Goal: Transaction & Acquisition: Book appointment/travel/reservation

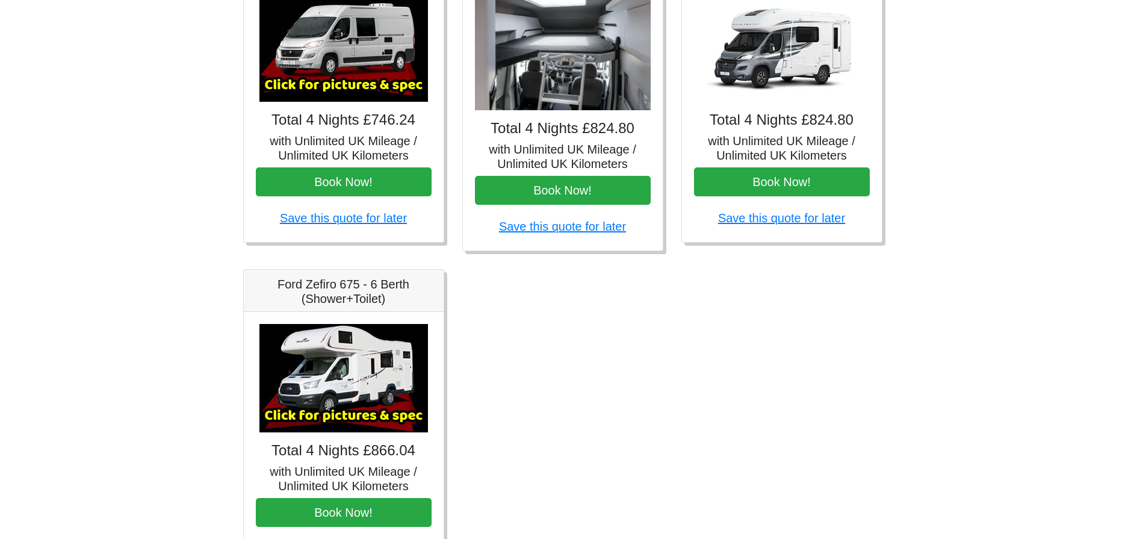
scroll to position [602, 0]
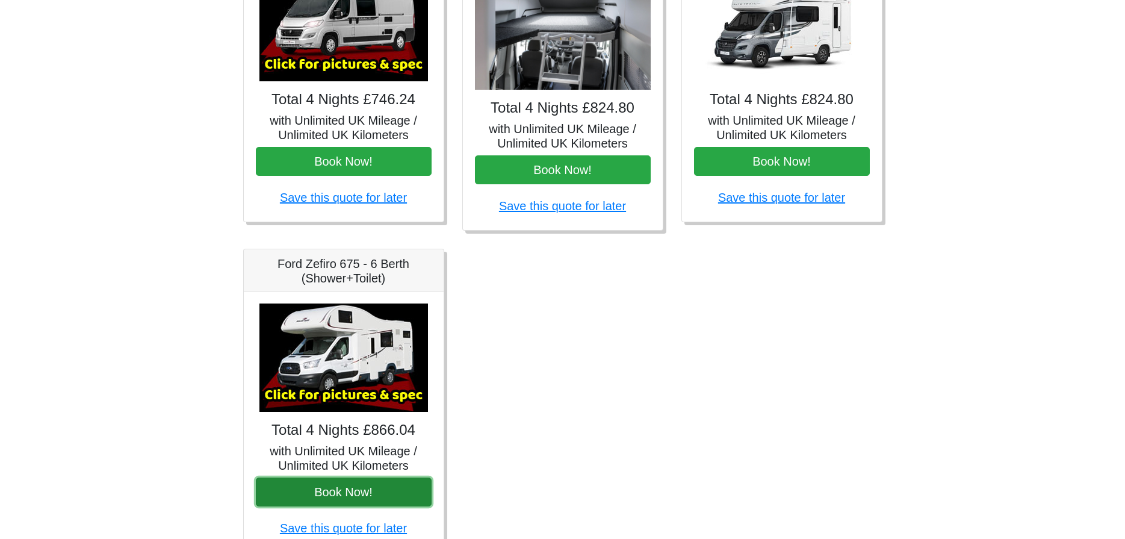
click at [395, 501] on button "Book Now!" at bounding box center [344, 491] width 176 height 29
click at [337, 394] on img at bounding box center [343, 357] width 168 height 108
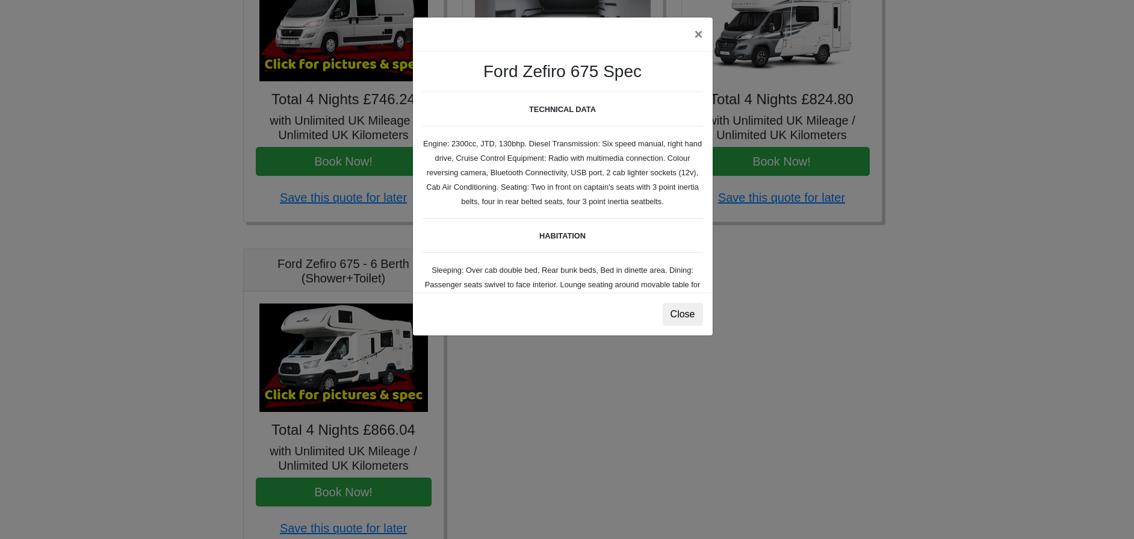
click at [452, 369] on div "× Ford Zefiro 675 Spec TECHNICAL DATA Engine: 2300cc, JTD, 130bhp. Diesel Trans…" at bounding box center [567, 269] width 1134 height 539
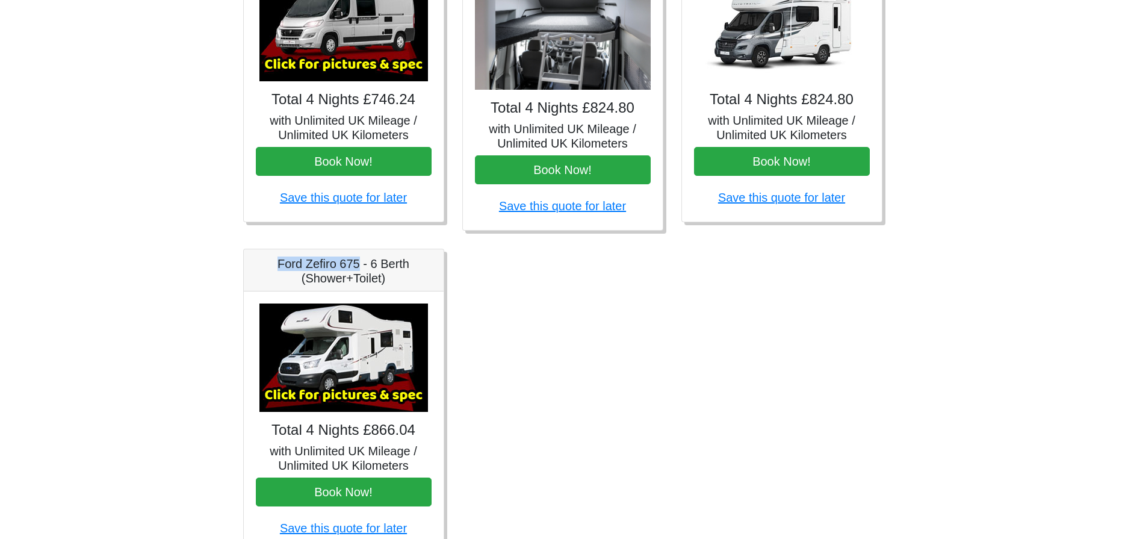
drag, startPoint x: 276, startPoint y: 265, endPoint x: 358, endPoint y: 262, distance: 81.9
click at [358, 262] on h5 "Ford Zefiro 675 - 6 Berth (Shower+Toilet)" at bounding box center [344, 270] width 176 height 29
copy h5 "Ford Zefiro 675"
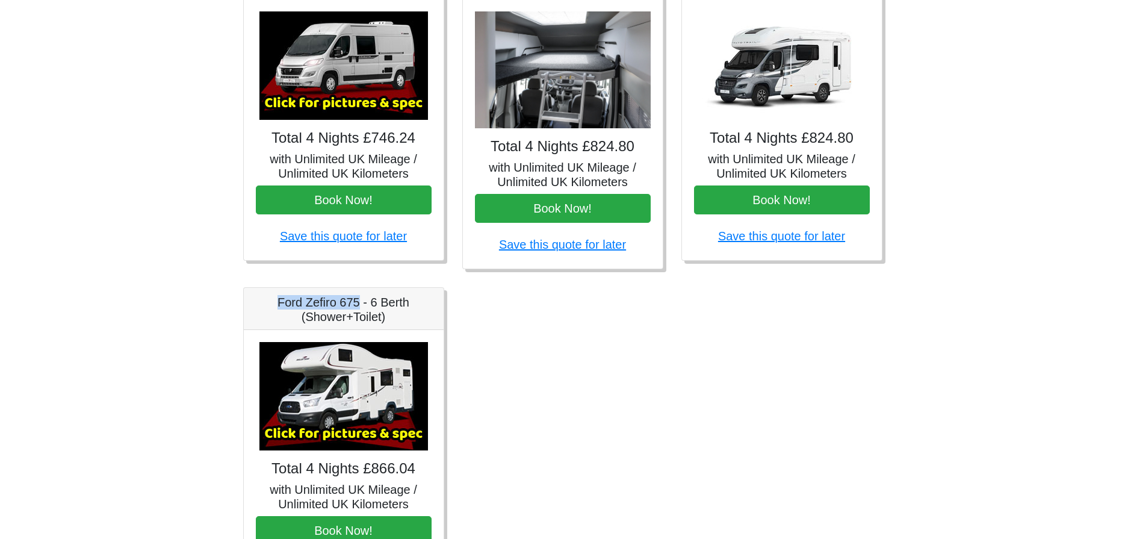
scroll to position [542, 0]
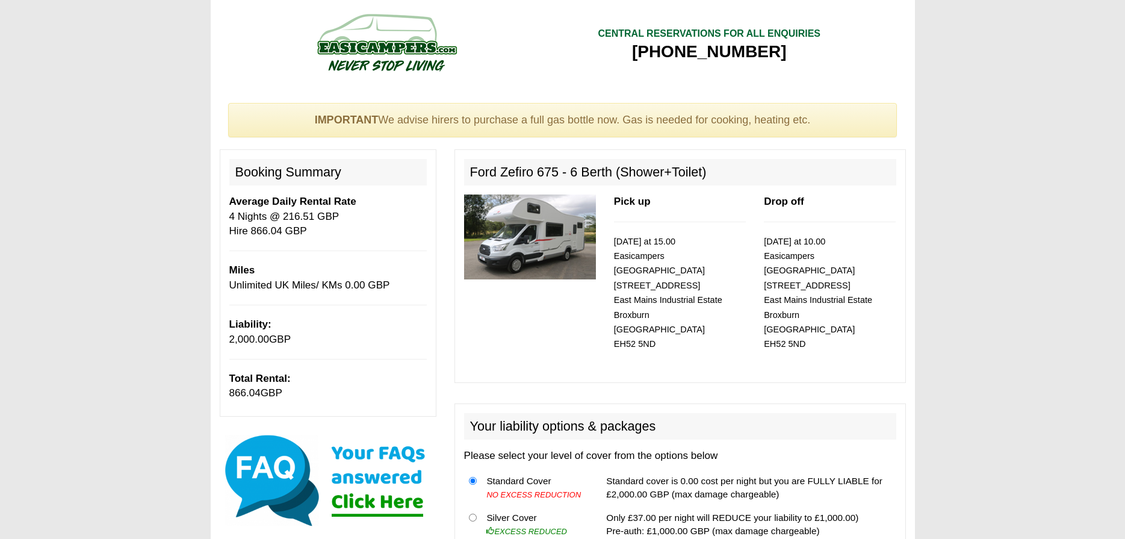
drag, startPoint x: 283, startPoint y: 220, endPoint x: 341, endPoint y: 221, distance: 57.8
click at [341, 221] on p "Average Daily Rental Rate 4 Nights @ 216.51 GBP Hire 866.04 GBP" at bounding box center [327, 216] width 197 height 44
drag, startPoint x: 331, startPoint y: 221, endPoint x: 345, endPoint y: 227, distance: 14.9
click at [345, 227] on p "Average Daily Rental Rate 4 Nights @ 216.51 GBP Hire 866.04 GBP" at bounding box center [327, 216] width 197 height 44
drag, startPoint x: 328, startPoint y: 216, endPoint x: 282, endPoint y: 215, distance: 45.7
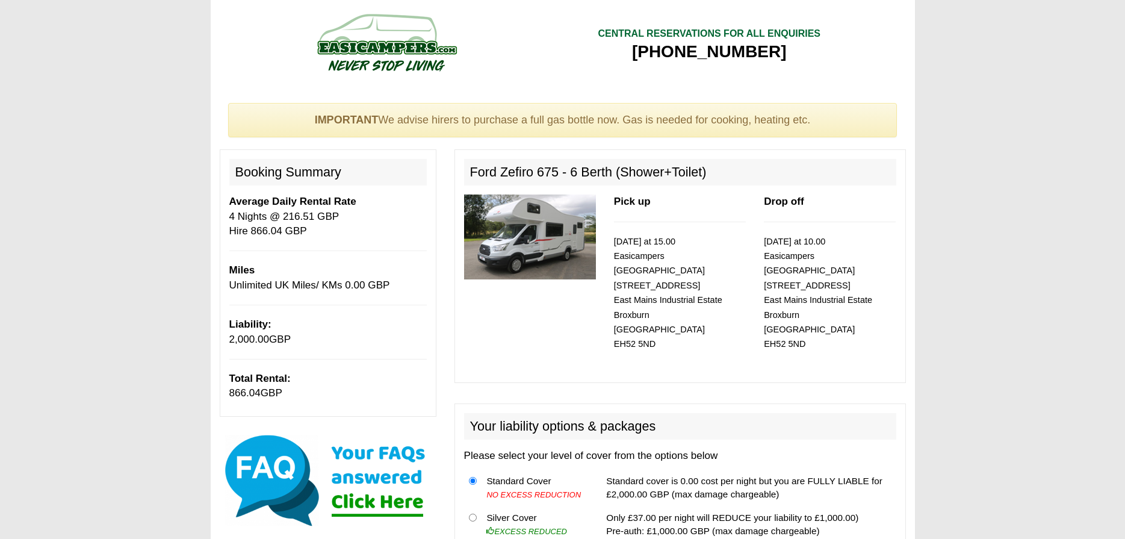
click at [282, 215] on p "Average Daily Rental Rate 4 Nights @ 216.51 GBP Hire 866.04 GBP" at bounding box center [327, 216] width 197 height 44
copy p "216.51 GBP"
